Goal: Task Accomplishment & Management: Use online tool/utility

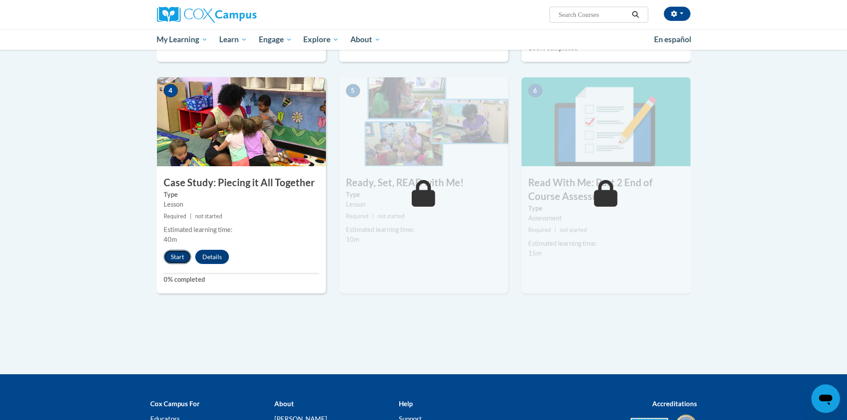
click at [180, 254] on button "Start" at bounding box center [178, 257] width 28 height 14
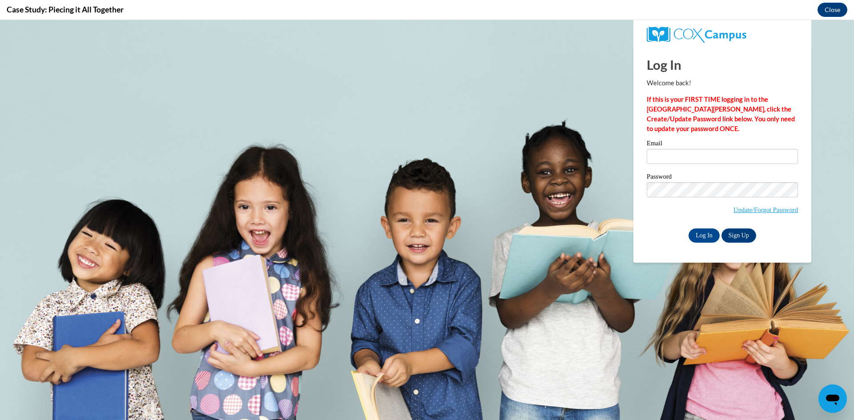
click at [728, 156] on input "Email" at bounding box center [721, 156] width 151 height 15
type input "[PERSON_NAME][EMAIL_ADDRESS][PERSON_NAME][DOMAIN_NAME]"
click at [688, 229] on input "Log In" at bounding box center [703, 236] width 31 height 14
